Goal: Check status: Check status

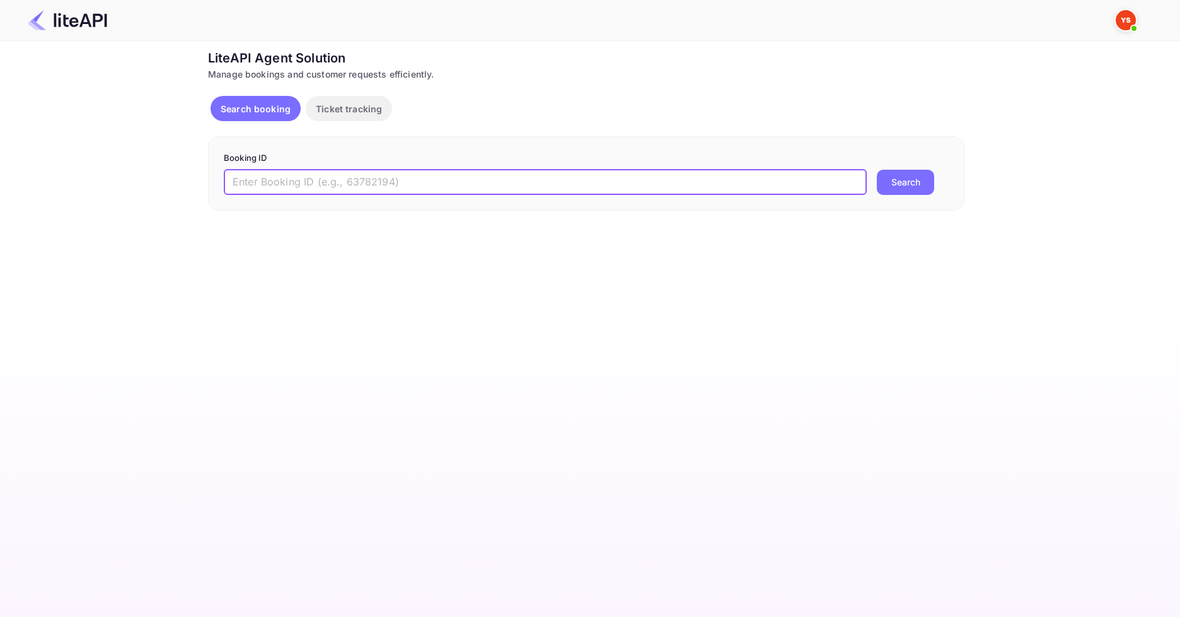
paste input "9001023"
type input "9001023"
click at [920, 184] on button "Search" at bounding box center [905, 182] width 57 height 25
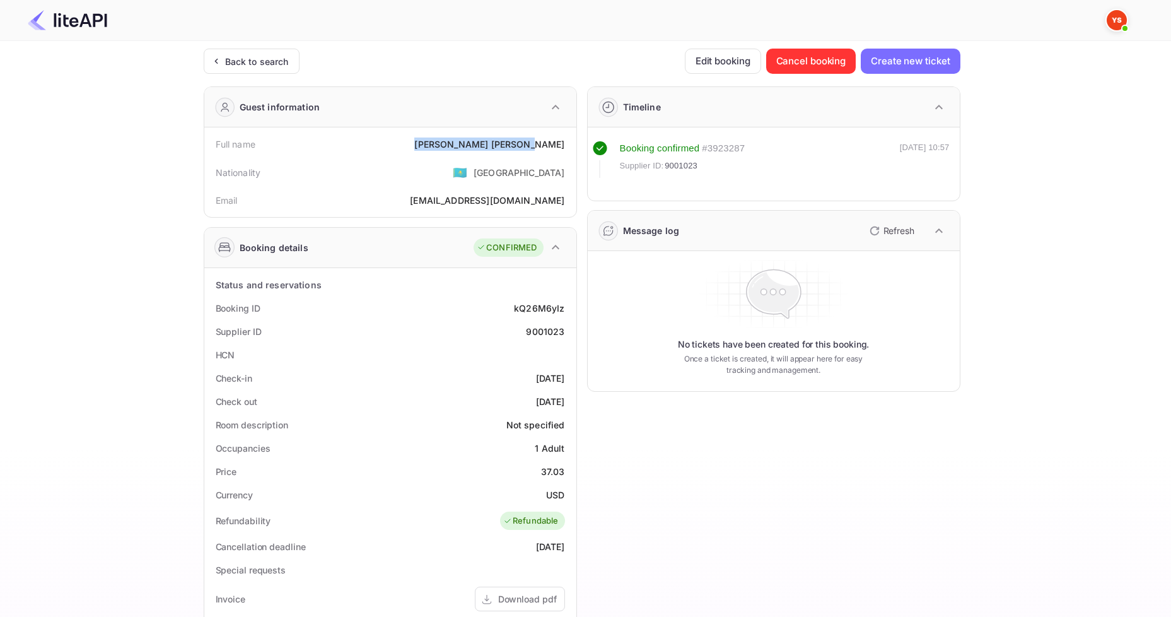
drag, startPoint x: 482, startPoint y: 146, endPoint x: 572, endPoint y: 143, distance: 90.2
click at [572, 143] on div "Full name [PERSON_NAME] Nationality 🇰🇿 [DEMOGRAPHIC_DATA] Email [EMAIL_ADDRESS]…" at bounding box center [390, 172] width 372 height 90
copy div "[PERSON_NAME]"
drag, startPoint x: 535, startPoint y: 473, endPoint x: 571, endPoint y: 472, distance: 36.6
click at [571, 472] on div "Status and reservations Booking ID kQ26M6yIz Supplier ID 9001023 HCN Check-in […" at bounding box center [390, 580] width 372 height 625
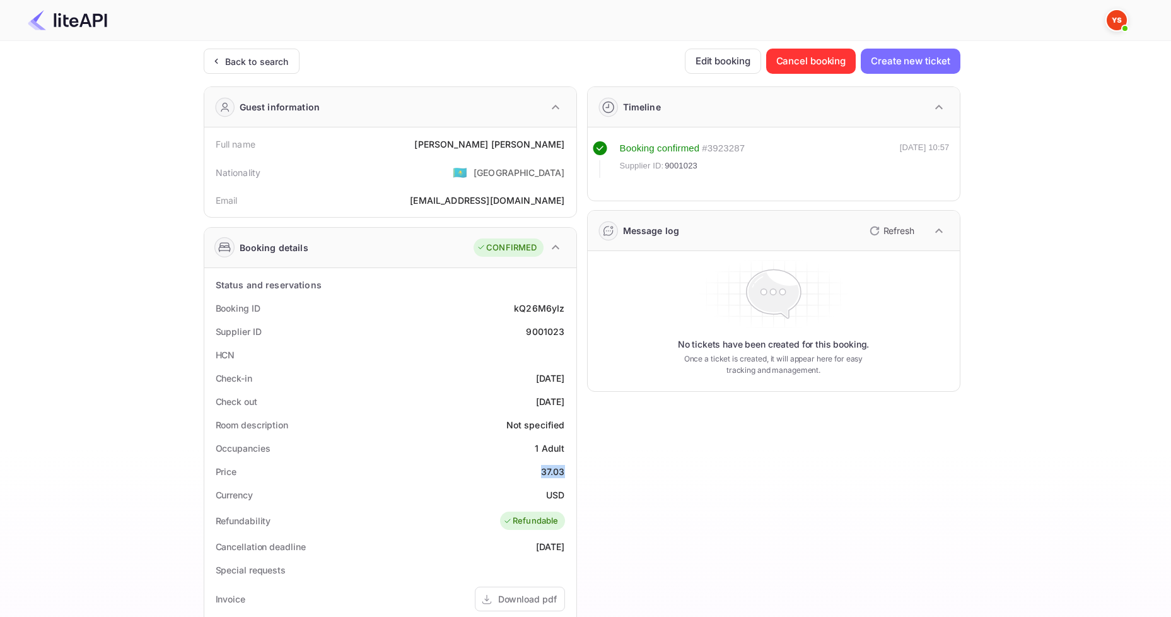
copy div "37.03"
